Goal: Information Seeking & Learning: Understand process/instructions

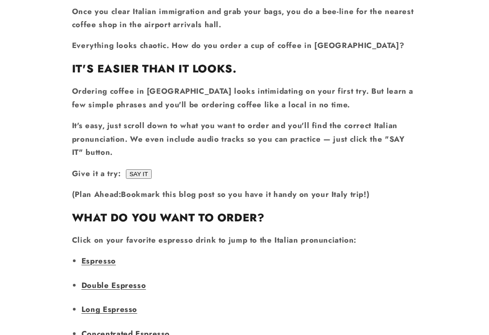
scroll to position [490, 0]
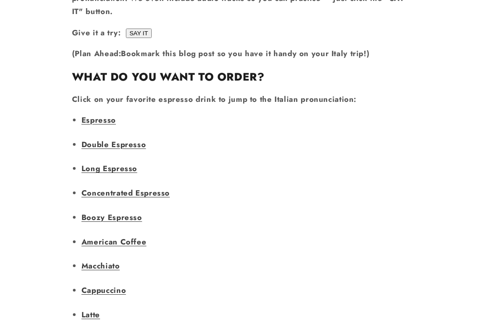
click at [95, 163] on link "Long Espresso" at bounding box center [109, 168] width 56 height 11
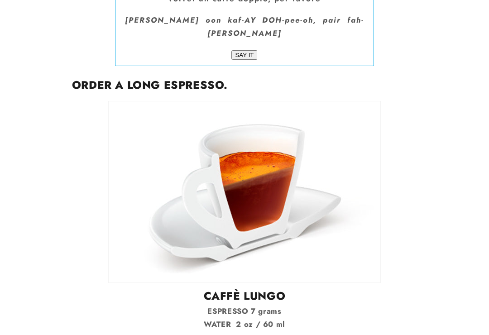
scroll to position [1924, 0]
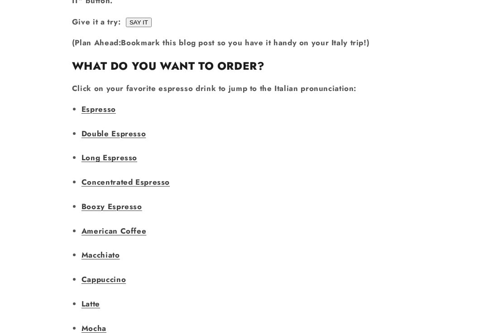
scroll to position [641, 0]
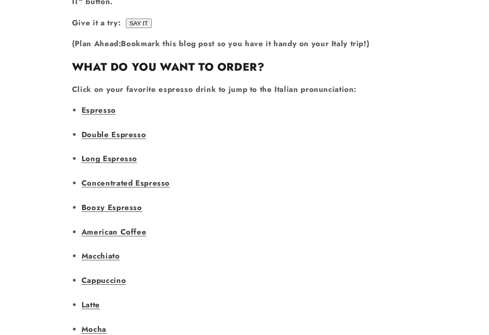
click at [98, 129] on link "Double Espresso" at bounding box center [113, 134] width 64 height 11
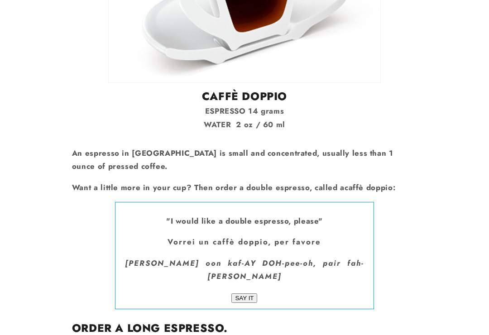
scroll to position [1681, 0]
click at [246, 293] on input "SAY IT" at bounding box center [244, 298] width 26 height 10
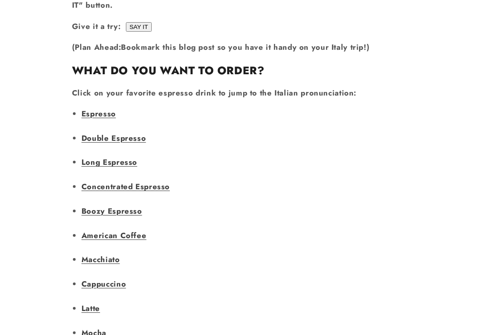
scroll to position [636, 0]
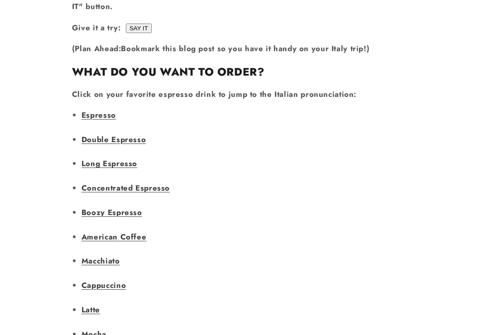
click at [101, 182] on link "Concentrated Espresso" at bounding box center [125, 187] width 88 height 11
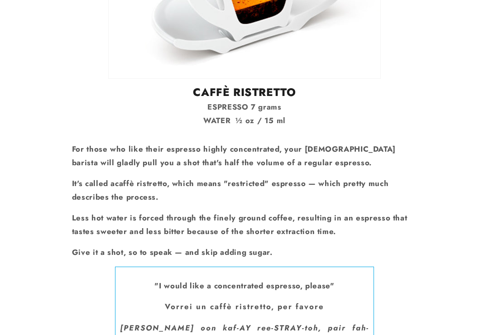
scroll to position [2550, 0]
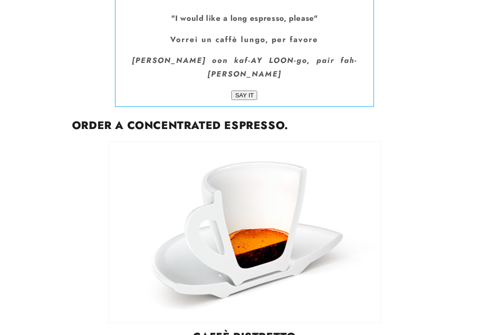
scroll to position [636, 0]
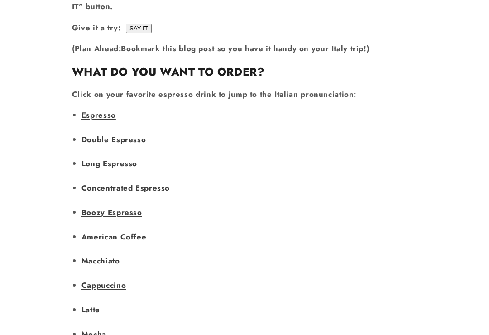
click at [88, 255] on link "Macchiato" at bounding box center [100, 260] width 38 height 11
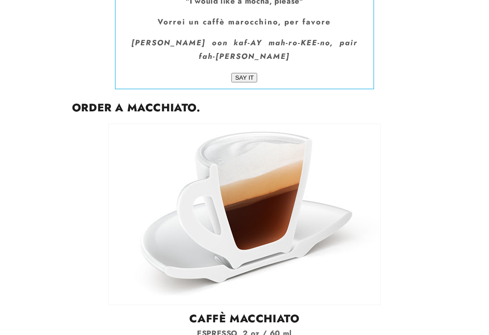
scroll to position [5528, 0]
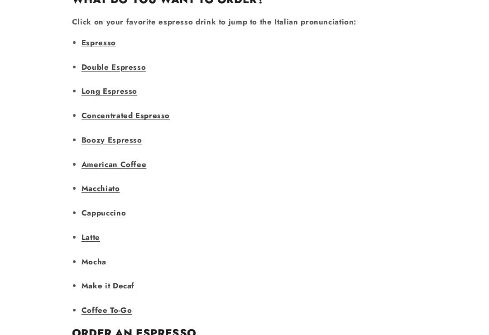
click at [98, 207] on link "Cappuccino" at bounding box center [103, 212] width 44 height 11
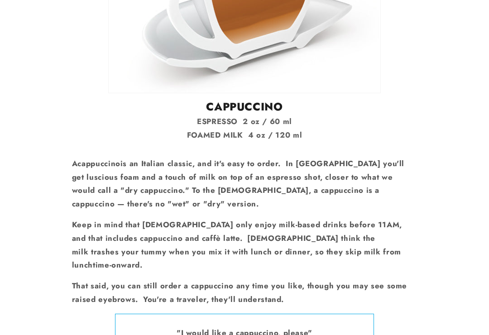
scroll to position [4236, 0]
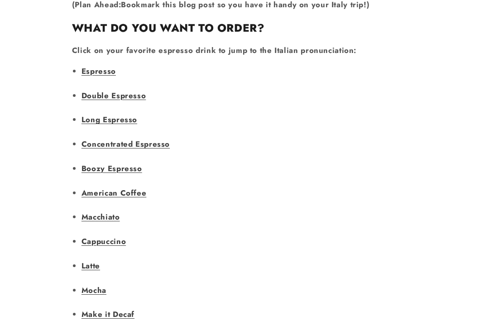
scroll to position [655, 0]
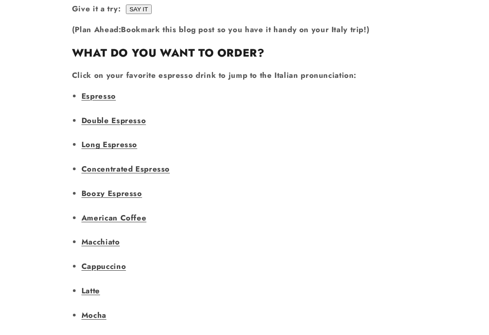
click at [94, 90] on link "Espresso" at bounding box center [98, 95] width 34 height 11
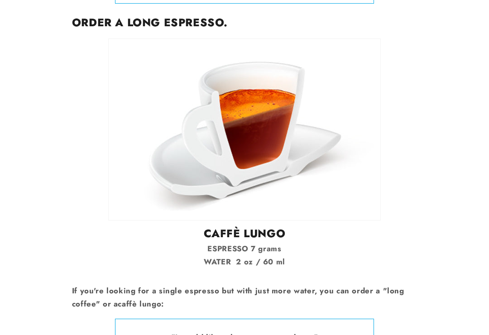
scroll to position [1986, 0]
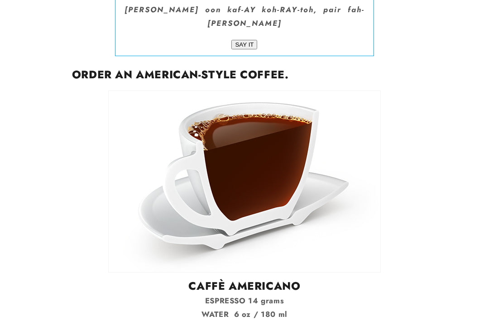
scroll to position [3566, 0]
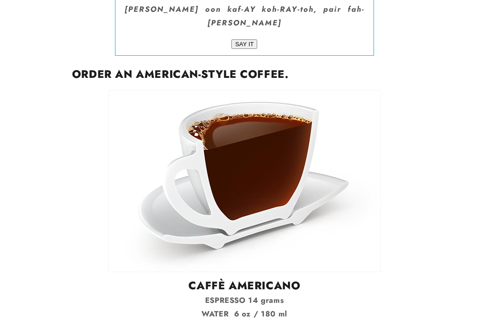
click at [30, 221] on article "How to Order Coffee in [GEOGRAPHIC_DATA]. The definitive guide on ordering coff…" at bounding box center [244, 216] width 489 height 7420
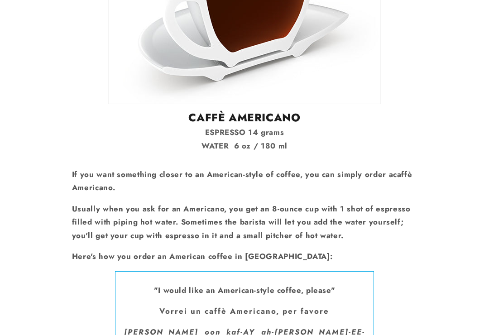
scroll to position [3698, 0]
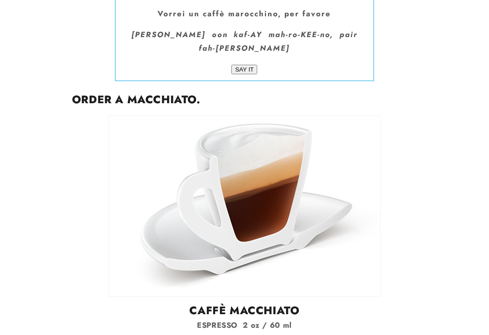
scroll to position [5536, 0]
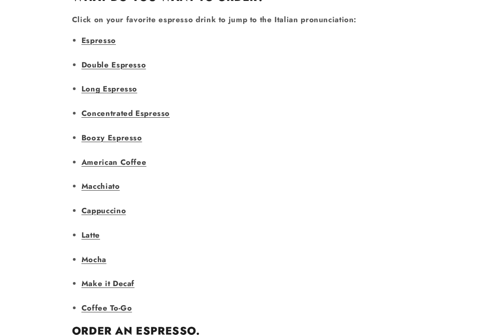
scroll to position [733, 0]
